Goal: Task Accomplishment & Management: Manage account settings

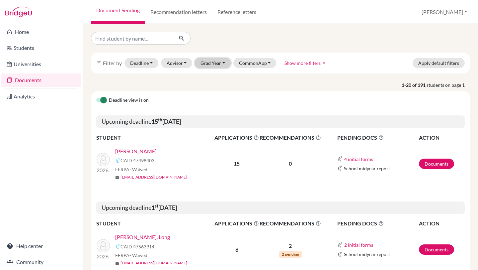
click at [221, 63] on button "Grad Year" at bounding box center [213, 63] width 36 height 10
click at [211, 78] on span "2026" at bounding box center [209, 77] width 12 height 8
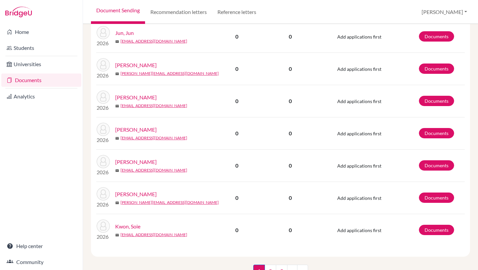
scroll to position [695, 0]
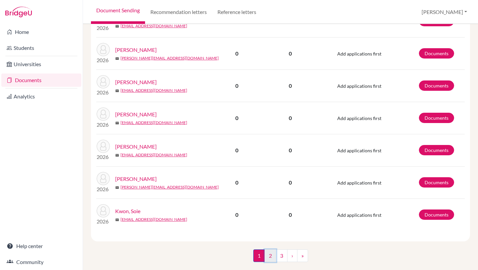
click at [268, 252] on link "2" at bounding box center [271, 255] width 12 height 13
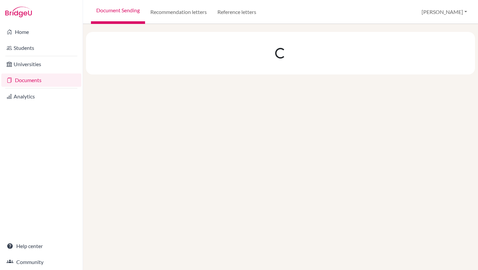
scroll to position [0, 0]
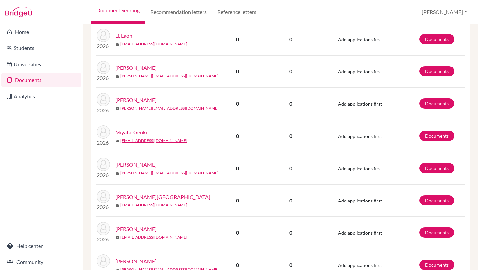
scroll to position [589, 0]
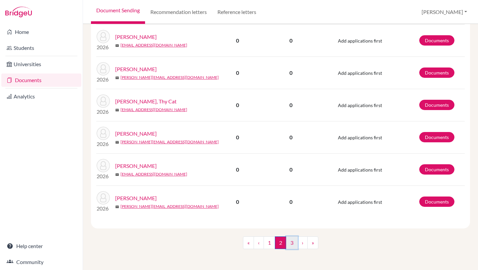
click at [291, 243] on link "3" at bounding box center [292, 242] width 12 height 13
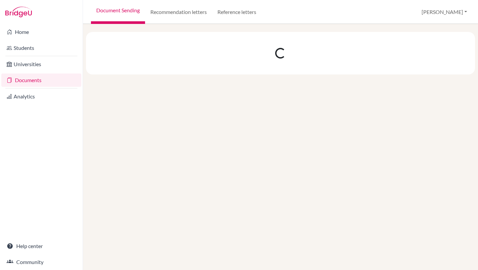
scroll to position [0, 0]
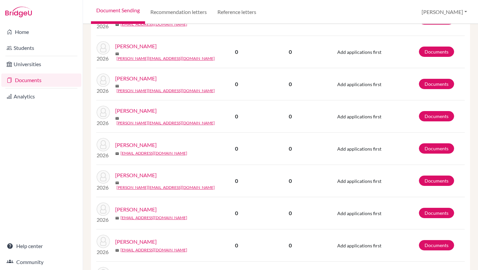
scroll to position [299, 0]
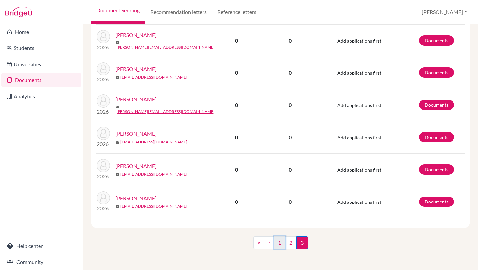
click at [277, 241] on link "1" at bounding box center [280, 242] width 12 height 13
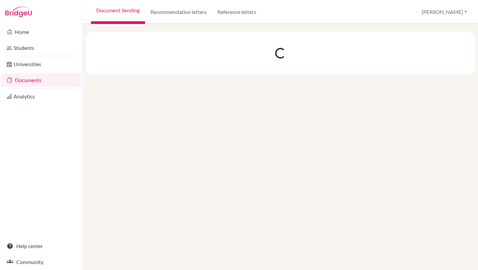
scroll to position [0, 0]
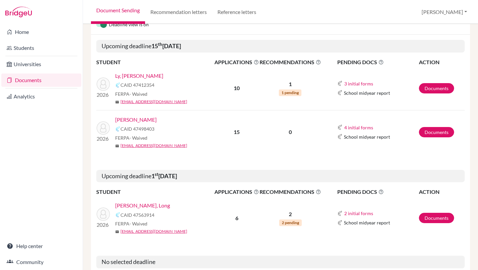
scroll to position [99, 0]
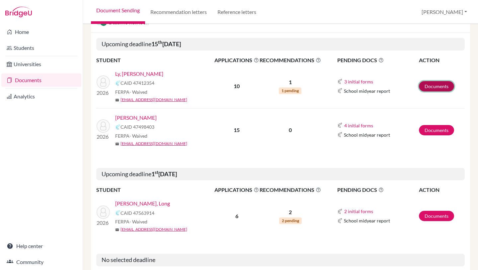
click at [440, 82] on link "Documents" at bounding box center [436, 86] width 35 height 10
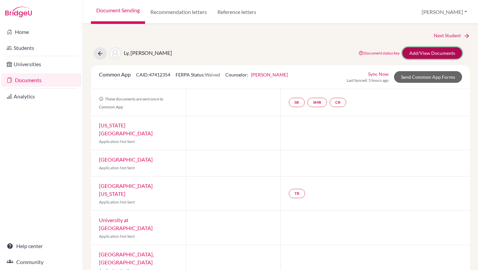
click at [417, 57] on link "Add/View Documents" at bounding box center [432, 53] width 60 height 12
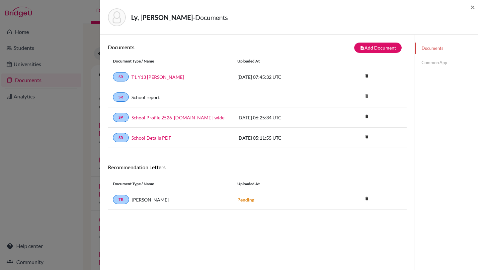
click at [429, 65] on link "Common App" at bounding box center [446, 63] width 63 height 12
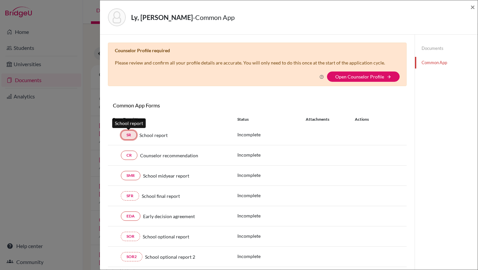
click at [132, 136] on link "SR" at bounding box center [129, 134] width 16 height 9
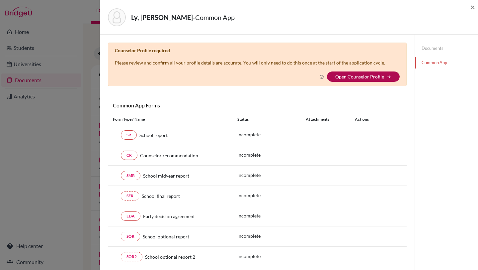
click at [348, 77] on link "Open Counselor Profile" at bounding box center [359, 77] width 49 height 6
click at [359, 78] on link "Open Counselor Profile" at bounding box center [359, 77] width 49 height 6
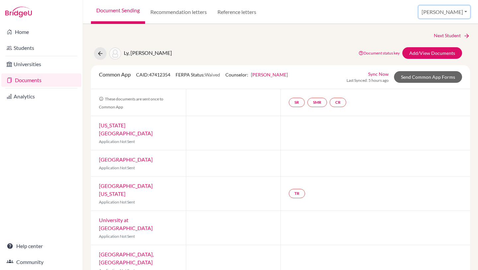
click at [459, 11] on button "[PERSON_NAME]" at bounding box center [444, 12] width 51 height 13
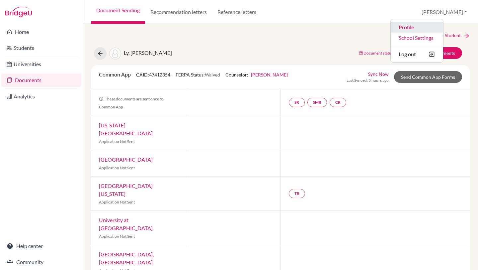
click at [430, 26] on link "Profile" at bounding box center [417, 27] width 52 height 11
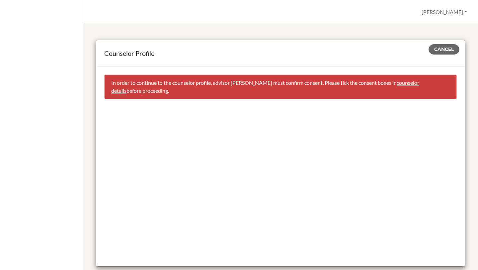
click at [395, 82] on link "counselor details" at bounding box center [265, 86] width 308 height 14
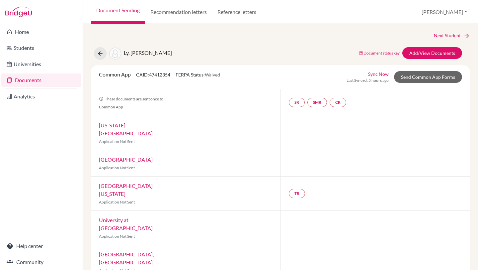
select select "360990"
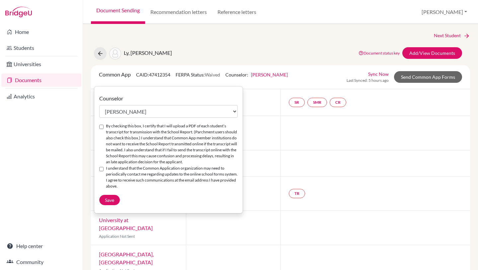
click at [100, 126] on input "By checking this box, I certify that I will upload a PDF of each student’s tran…" at bounding box center [101, 126] width 4 height 4
checkbox input "true"
click at [102, 171] on input "I understand that the Common Application organization may need to periodically …" at bounding box center [101, 169] width 4 height 4
checkbox input "true"
click at [106, 205] on button "Save" at bounding box center [109, 200] width 21 height 10
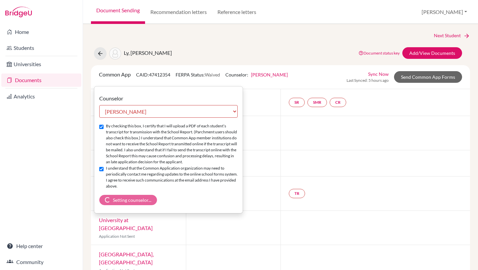
click at [324, 126] on div at bounding box center [376, 133] width 190 height 34
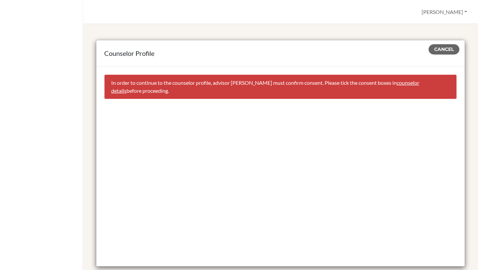
click at [257, 29] on div "Counselor Profile Cancel In order to continue to the counselor profile, advisor…" at bounding box center [280, 147] width 395 height 246
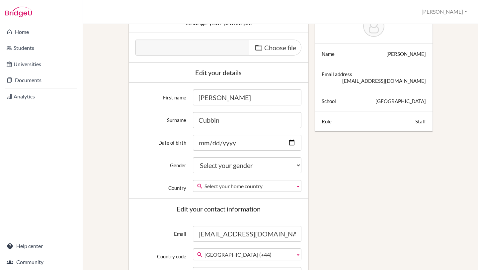
scroll to position [73, 0]
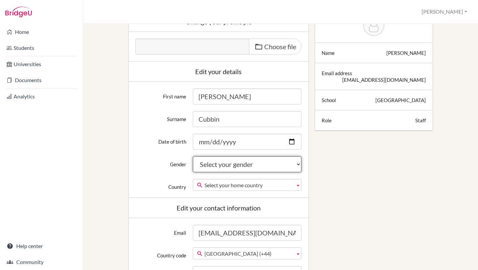
click at [298, 165] on select "Select your gender Female Male Neither" at bounding box center [247, 164] width 109 height 16
select select "female"
click at [193, 156] on select "Select your gender Female Male Neither" at bounding box center [247, 164] width 109 height 16
click at [298, 186] on b at bounding box center [298, 184] width 6 height 11
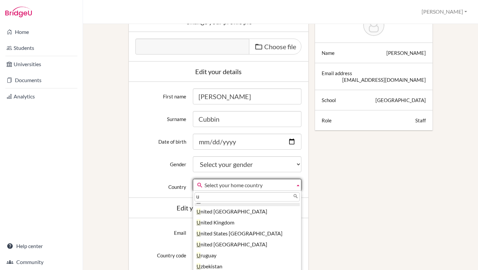
scroll to position [0, 0]
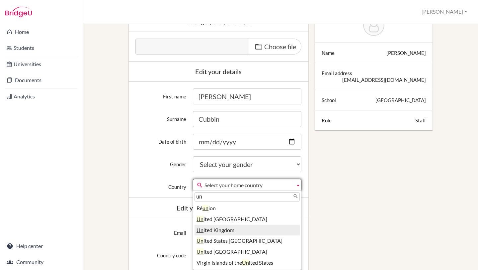
type input "un"
click at [240, 230] on li "Un ited Kingdom" at bounding box center [247, 229] width 105 height 11
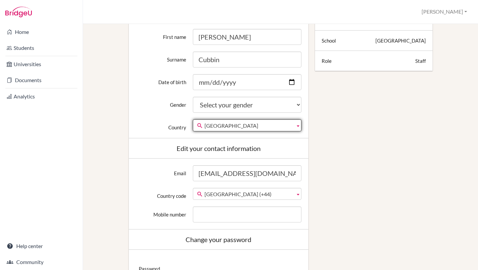
scroll to position [133, 0]
click at [298, 193] on b at bounding box center [298, 192] width 6 height 11
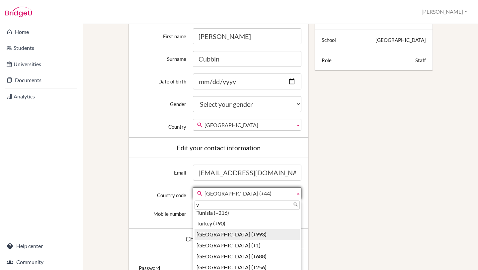
scroll to position [0, 0]
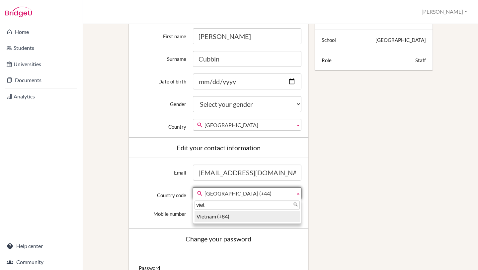
type input "viet"
click at [231, 218] on li "Viet nam (+84)" at bounding box center [247, 216] width 105 height 11
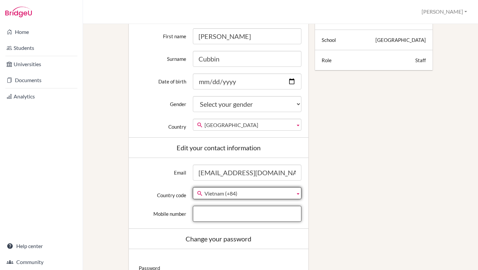
click at [230, 219] on input "Mobile number" at bounding box center [247, 214] width 109 height 16
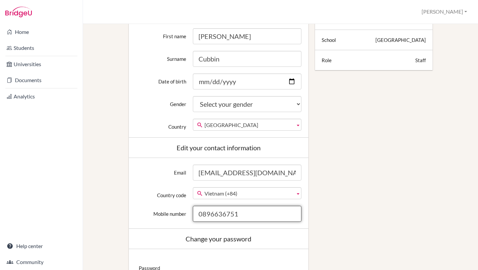
type input "0896636751"
click at [182, 221] on div "Mobile number 0896636751" at bounding box center [218, 214] width 173 height 16
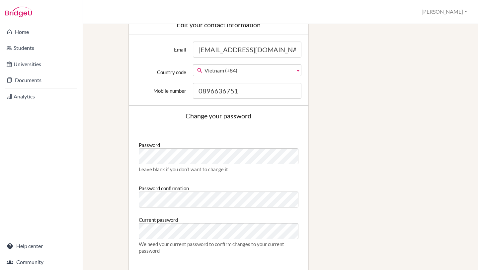
scroll to position [257, 0]
click at [266, 183] on div "Password confirmation" at bounding box center [219, 194] width 160 height 25
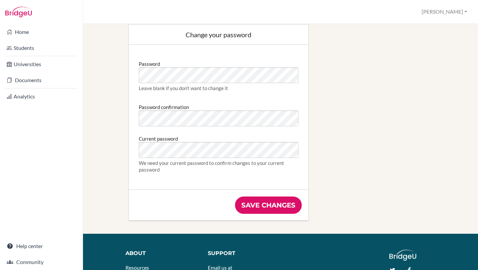
scroll to position [409, 0]
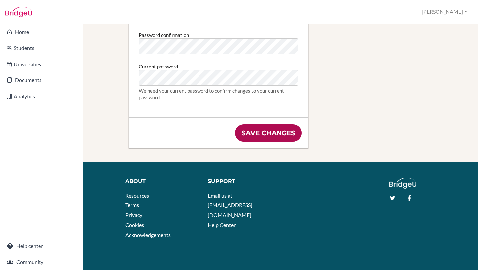
click at [273, 132] on input "Save changes" at bounding box center [268, 132] width 67 height 17
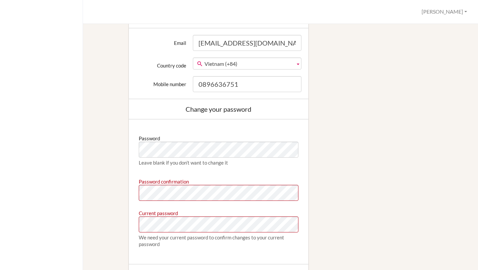
scroll to position [329, 0]
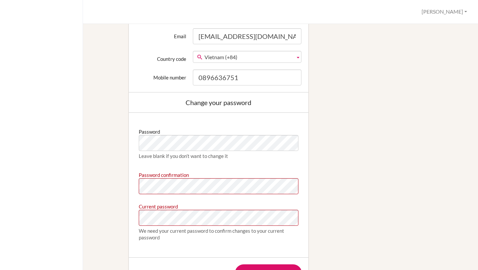
click at [255, 166] on div "Password Leave blank if you don’t want to change it Password confirmation Curre…" at bounding box center [218, 184] width 166 height 131
click at [268, 201] on div "Current password We need your current password to confirm changes to your curre…" at bounding box center [219, 222] width 160 height 43
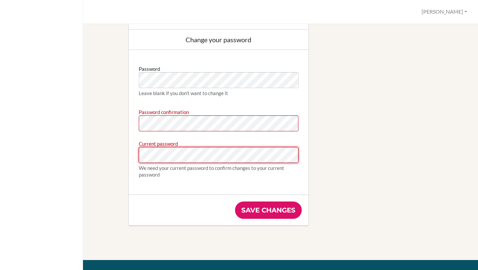
scroll to position [407, 0]
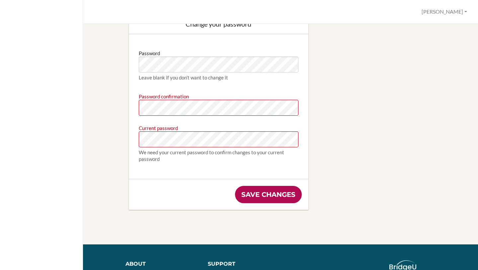
click at [273, 191] on input "Save changes" at bounding box center [268, 194] width 67 height 17
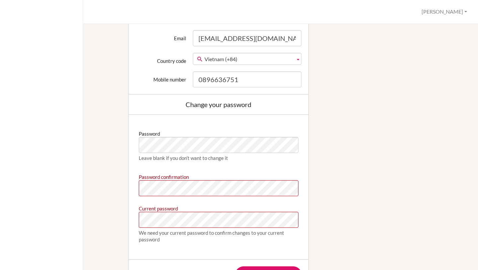
scroll to position [324, 0]
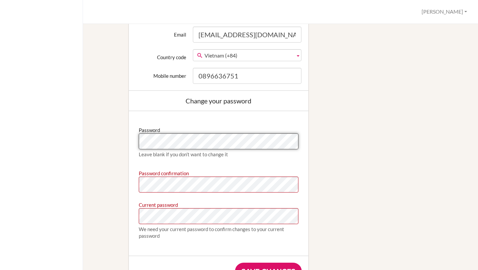
click at [120, 137] on div "Edit profile We couldn't register you: Password confirmation doesn't match Pass…" at bounding box center [280, 20] width 372 height 557
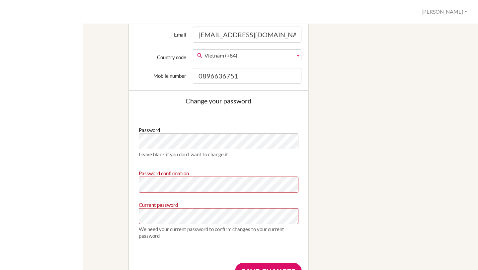
click at [265, 164] on div "Password Leave blank if you don’t want to change it Password confirmation Curre…" at bounding box center [218, 183] width 166 height 131
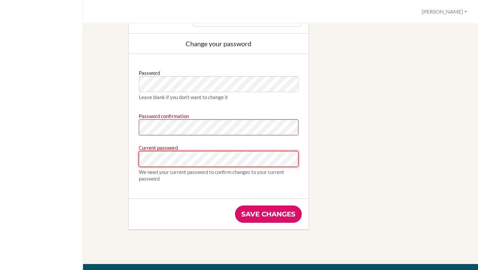
scroll to position [386, 0]
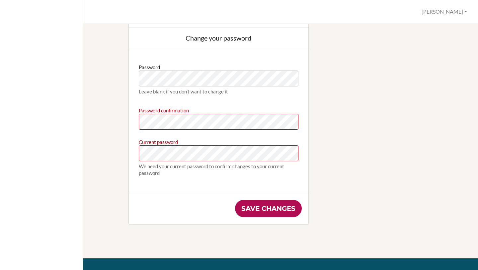
click at [262, 202] on input "Save changes" at bounding box center [268, 208] width 67 height 17
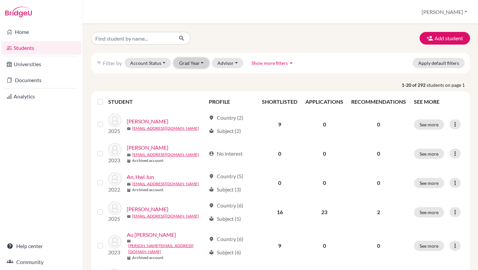
click at [192, 64] on button "Grad Year" at bounding box center [192, 63] width 36 height 10
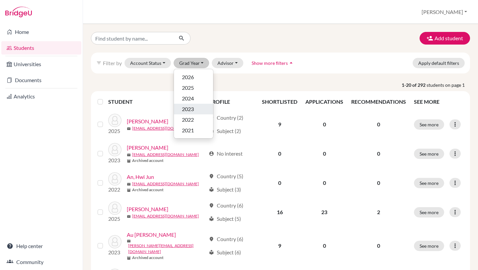
click at [190, 111] on span "2023" at bounding box center [188, 109] width 12 height 8
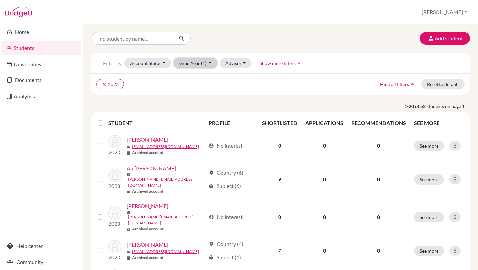
click at [198, 64] on button "Grad Year (1)" at bounding box center [196, 63] width 44 height 10
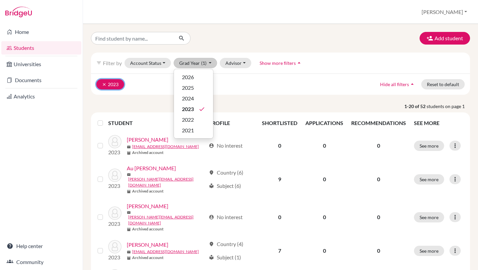
click at [103, 83] on icon "clear" at bounding box center [104, 84] width 5 height 5
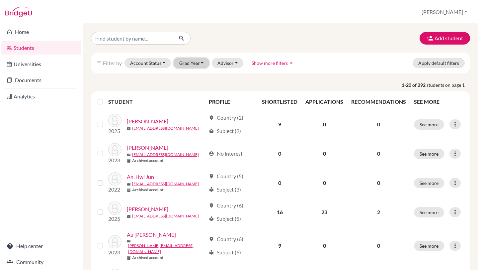
click at [194, 65] on button "Grad Year" at bounding box center [192, 63] width 36 height 10
click at [196, 79] on div "2026" at bounding box center [193, 77] width 23 height 8
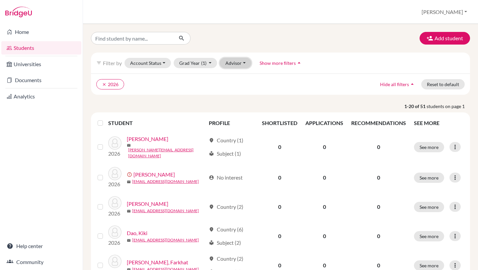
click at [243, 63] on button "Advisor" at bounding box center [236, 63] width 32 height 10
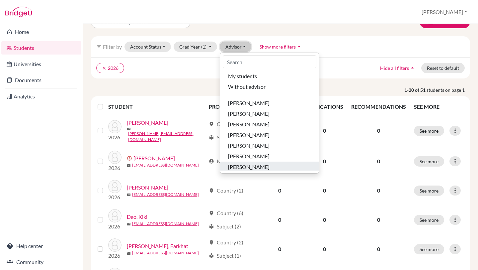
scroll to position [16, 0]
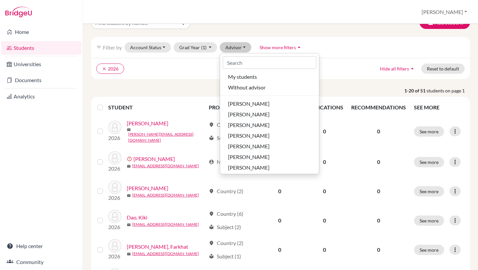
click at [333, 64] on ul "clear 2026" at bounding box center [234, 68] width 277 height 10
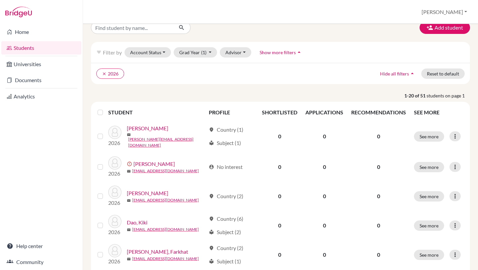
scroll to position [0, 0]
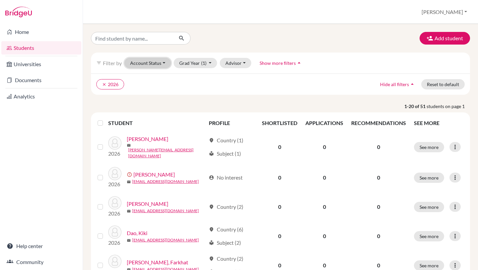
click at [164, 65] on button "Account Status" at bounding box center [147, 63] width 46 height 10
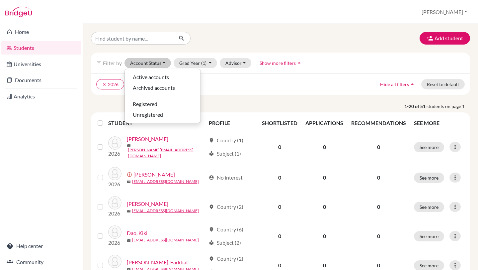
click at [228, 88] on ul "clear 2026" at bounding box center [234, 84] width 277 height 10
